Goal: Use online tool/utility: Utilize a website feature to perform a specific function

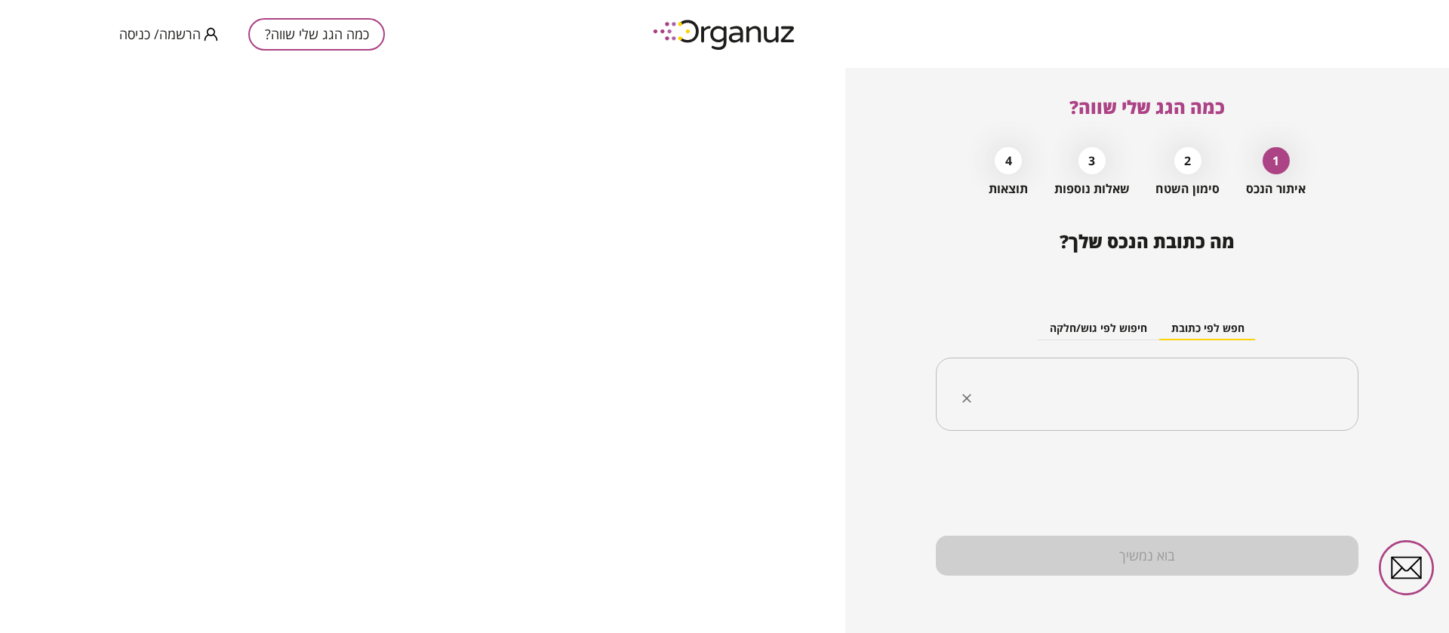
click at [1175, 414] on div "​" at bounding box center [1147, 395] width 423 height 74
click at [1177, 406] on input "text" at bounding box center [1152, 395] width 375 height 38
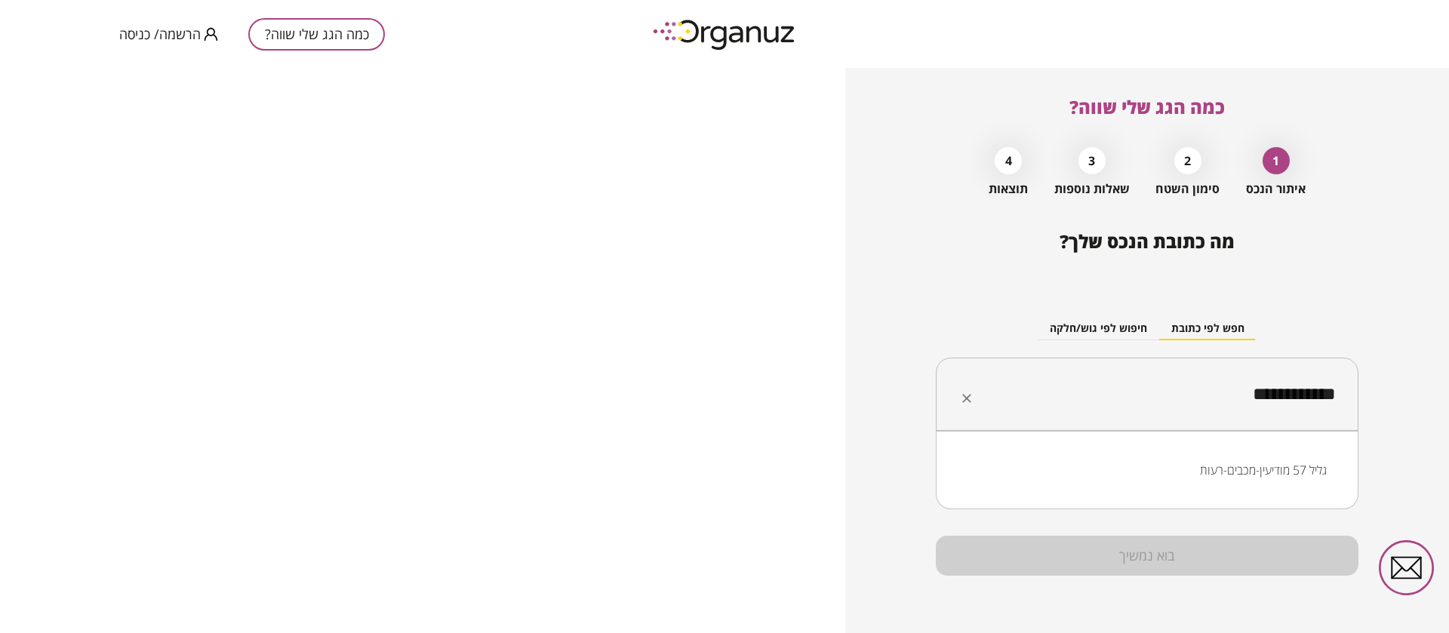
click at [1241, 466] on li "גליל 57 מודיעין-מכבים-רעות" at bounding box center [1146, 470] width 383 height 27
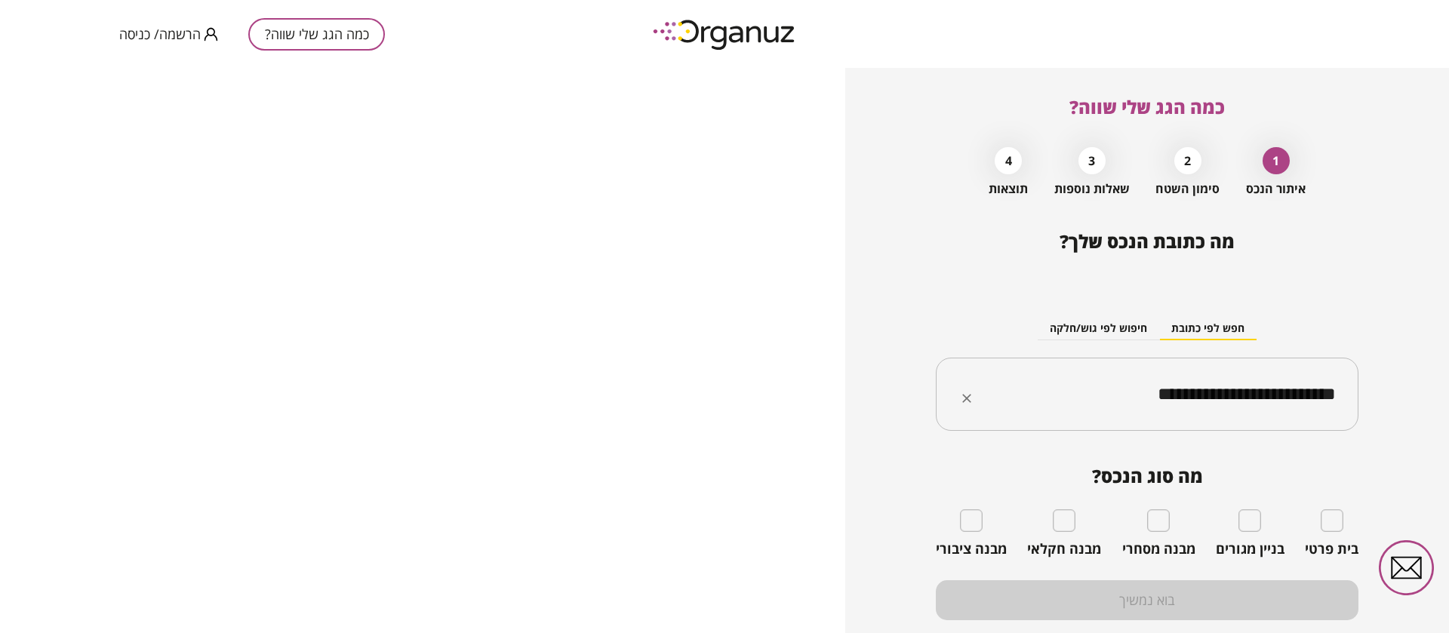
type input "**********"
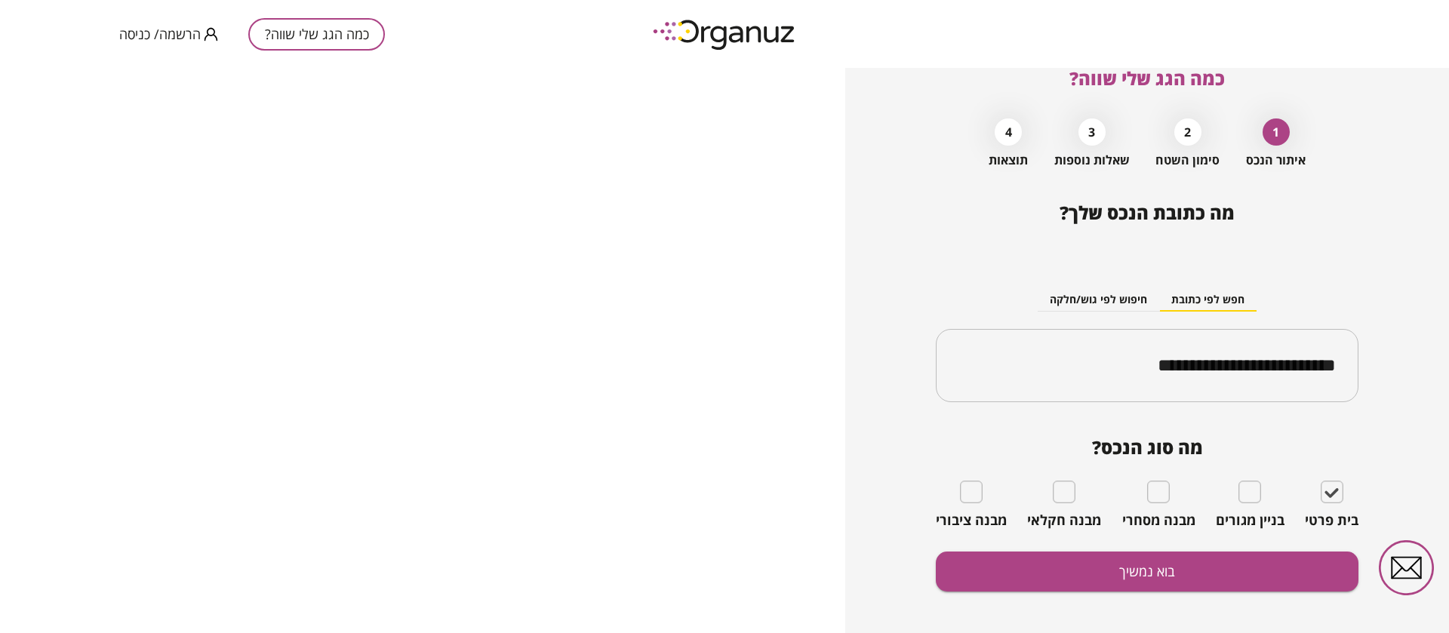
scroll to position [45, 0]
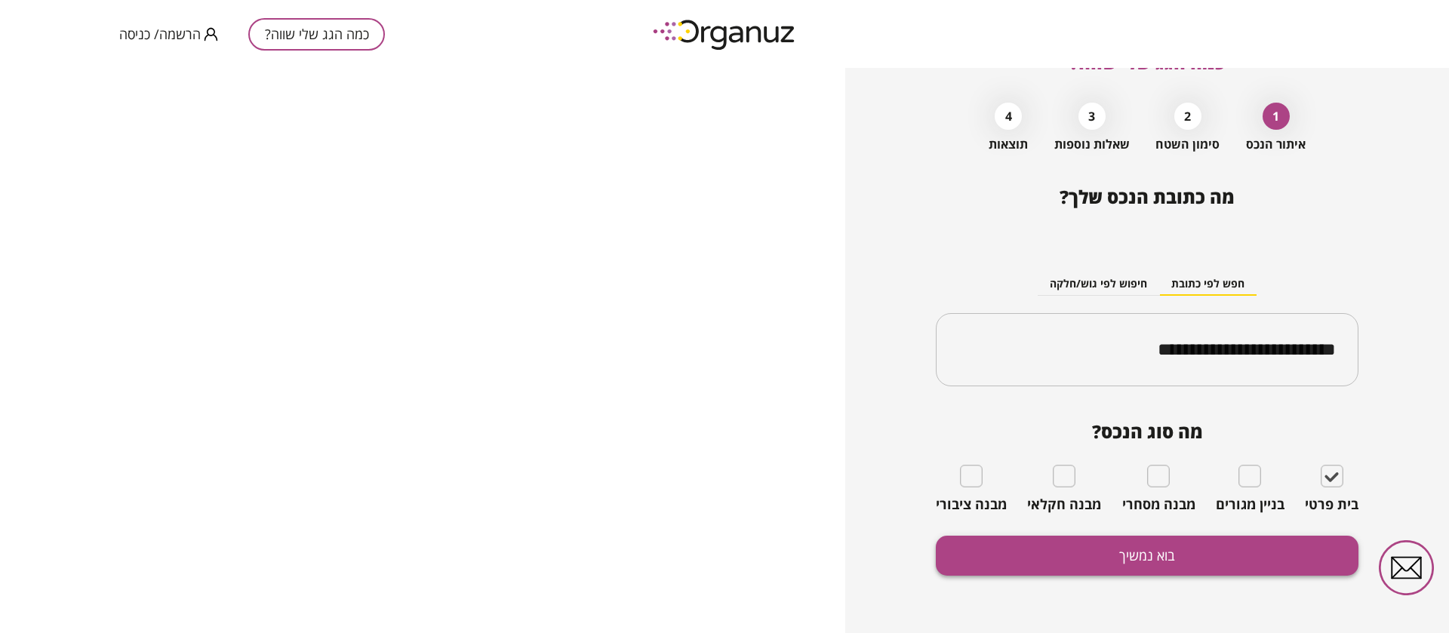
click at [1244, 546] on button "בוא נמשיך" at bounding box center [1147, 556] width 423 height 40
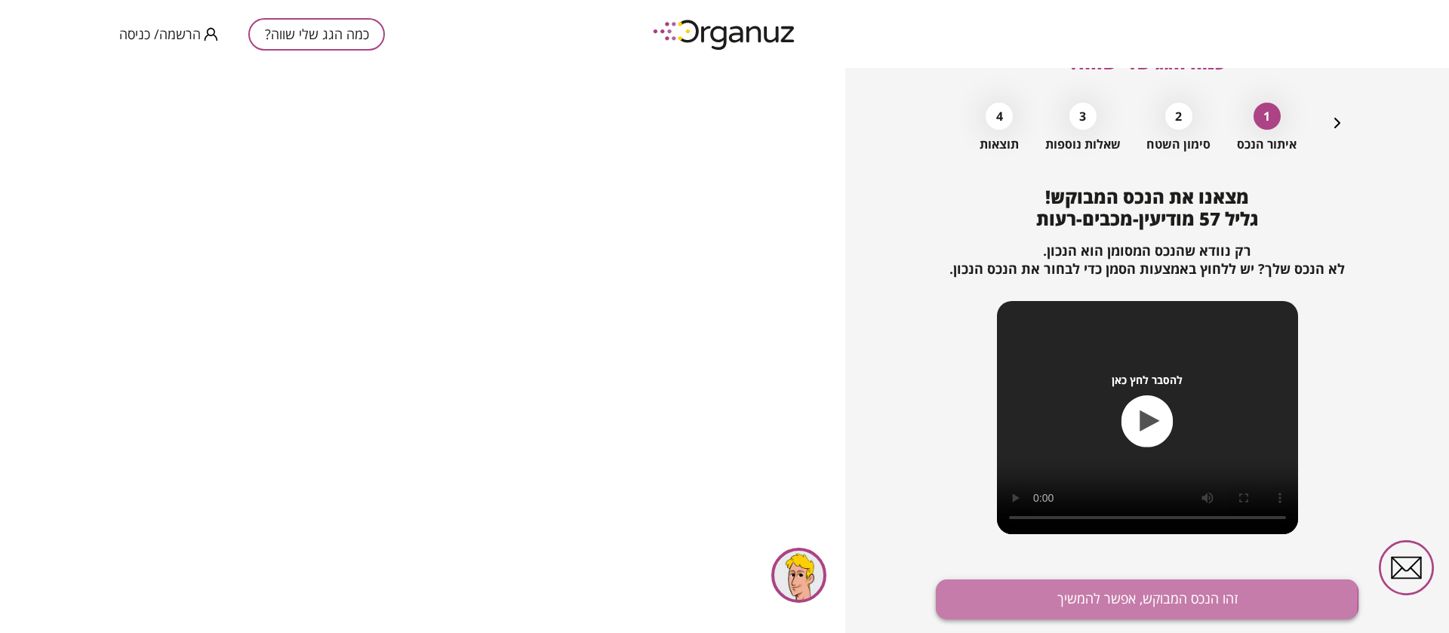
click at [1098, 598] on button "זהו הנכס המבוקש, אפשר להמשיך" at bounding box center [1147, 600] width 423 height 40
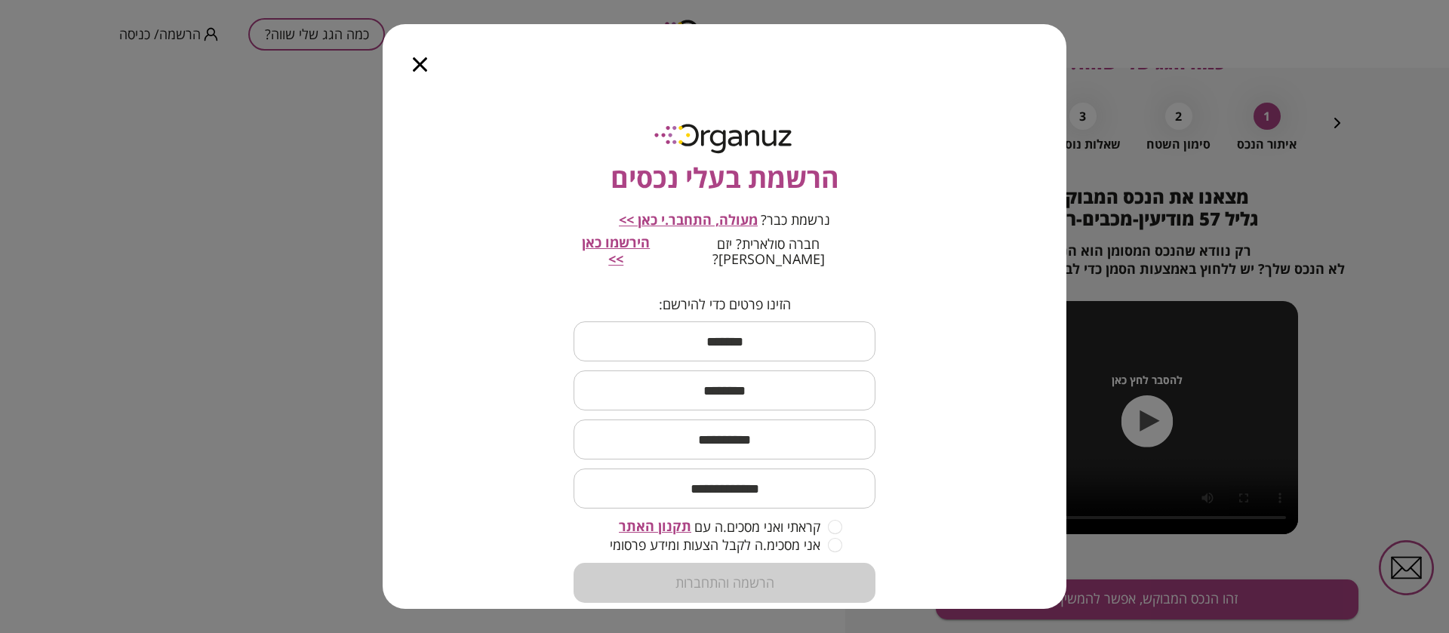
click at [737, 319] on input "text" at bounding box center [725, 341] width 302 height 45
click at [426, 62] on icon "button" at bounding box center [420, 64] width 14 height 14
